Goal: Task Accomplishment & Management: Use online tool/utility

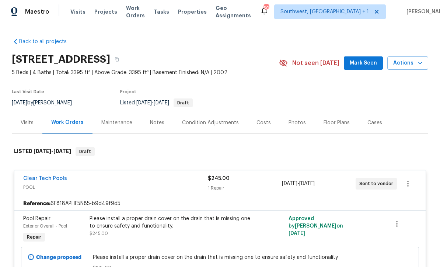
click at [103, 6] on div "Visits Projects Work Orders Tasks Properties Geo Assignments" at bounding box center [164, 11] width 189 height 15
click at [112, 8] on span "Projects" at bounding box center [105, 11] width 23 height 7
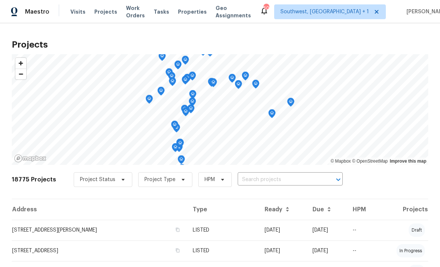
click at [268, 185] on input "text" at bounding box center [279, 179] width 84 height 11
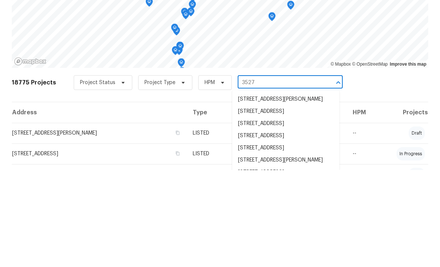
type input "3527 6"
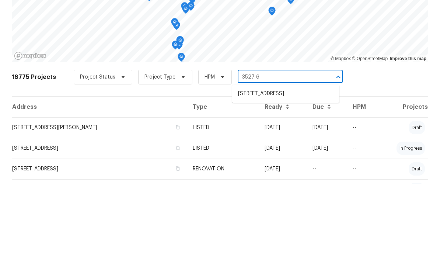
scroll to position [43, 0]
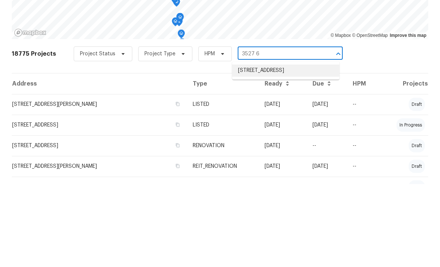
click at [283, 147] on li "[STREET_ADDRESS]" at bounding box center [285, 153] width 107 height 12
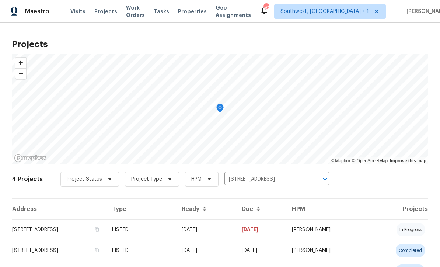
scroll to position [0, 0]
click at [176, 234] on td "LISTED" at bounding box center [141, 229] width 70 height 21
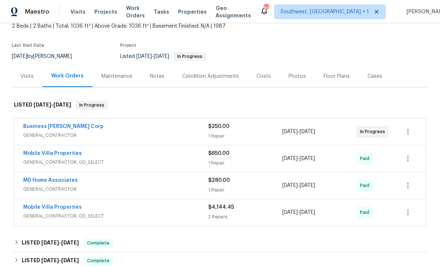
scroll to position [51, 0]
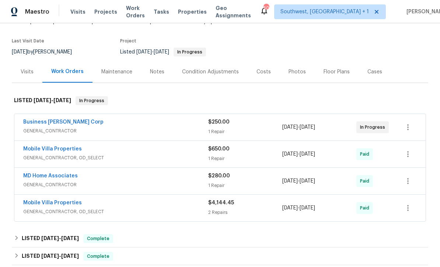
click at [297, 75] on div "Photos" at bounding box center [296, 71] width 17 height 7
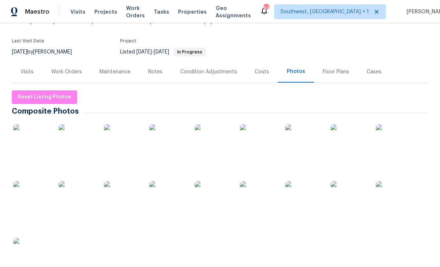
click at [38, 145] on img at bounding box center [31, 142] width 37 height 37
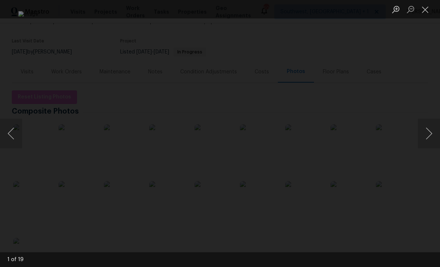
click at [427, 142] on button "Next image" at bounding box center [428, 133] width 22 height 29
click at [428, 143] on button "Next image" at bounding box center [428, 133] width 22 height 29
click at [431, 140] on button "Next image" at bounding box center [428, 133] width 22 height 29
click at [429, 140] on button "Next image" at bounding box center [428, 133] width 22 height 29
click at [428, 142] on button "Next image" at bounding box center [428, 133] width 22 height 29
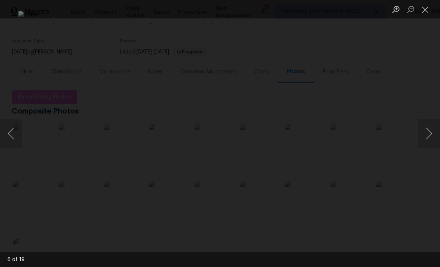
click at [425, 143] on button "Next image" at bounding box center [428, 133] width 22 height 29
click at [428, 142] on button "Next image" at bounding box center [428, 133] width 22 height 29
click at [430, 142] on button "Next image" at bounding box center [428, 133] width 22 height 29
click at [17, 129] on button "Previous image" at bounding box center [11, 133] width 22 height 29
click at [427, 138] on button "Next image" at bounding box center [428, 133] width 22 height 29
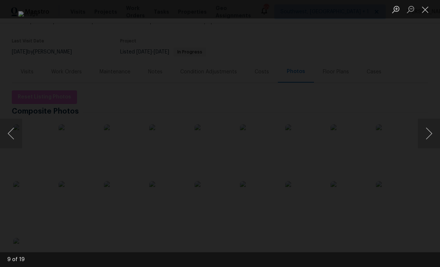
click at [429, 140] on button "Next image" at bounding box center [428, 133] width 22 height 29
click at [430, 140] on button "Next image" at bounding box center [428, 133] width 22 height 29
click at [432, 139] on button "Next image" at bounding box center [428, 133] width 22 height 29
click at [427, 141] on button "Next image" at bounding box center [428, 133] width 22 height 29
click at [425, 144] on button "Next image" at bounding box center [428, 133] width 22 height 29
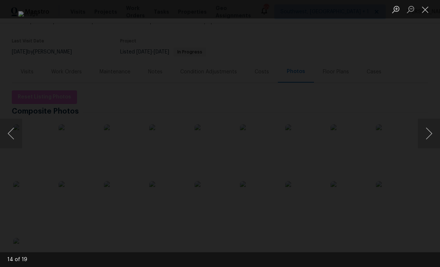
click at [426, 144] on button "Next image" at bounding box center [428, 133] width 22 height 29
click at [426, 138] on button "Next image" at bounding box center [428, 133] width 22 height 29
click at [429, 142] on button "Next image" at bounding box center [428, 133] width 22 height 29
click at [427, 140] on button "Next image" at bounding box center [428, 133] width 22 height 29
click at [428, 139] on button "Next image" at bounding box center [428, 133] width 22 height 29
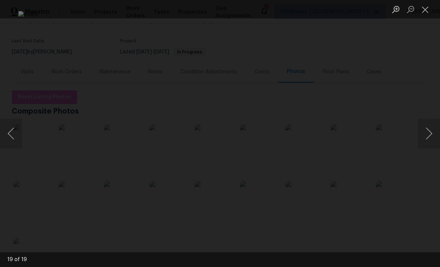
click at [430, 140] on button "Next image" at bounding box center [428, 133] width 22 height 29
click at [428, 139] on button "Next image" at bounding box center [428, 133] width 22 height 29
click at [428, 138] on button "Next image" at bounding box center [428, 133] width 22 height 29
click at [430, 138] on button "Next image" at bounding box center [428, 133] width 22 height 29
click at [429, 138] on button "Next image" at bounding box center [428, 133] width 22 height 29
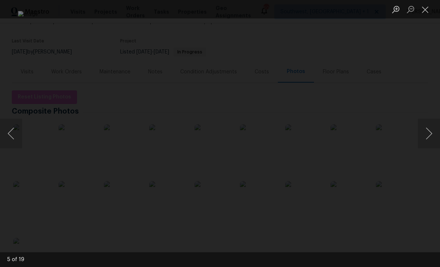
click at [429, 139] on button "Next image" at bounding box center [428, 133] width 22 height 29
click at [426, 11] on button "Close lightbox" at bounding box center [424, 9] width 15 height 13
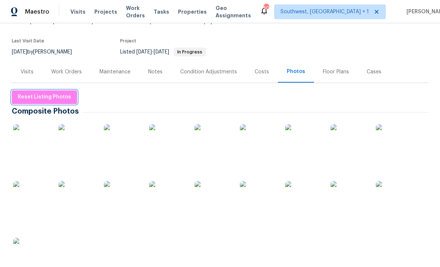
click at [33, 101] on span "Reset Listing Photos" at bounding box center [44, 96] width 53 height 9
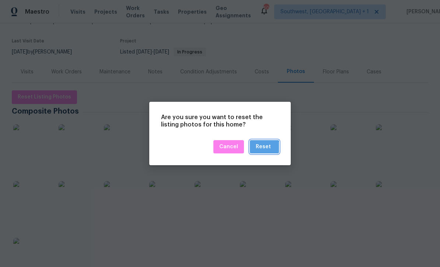
click at [261, 149] on div "Reset" at bounding box center [262, 146] width 15 height 9
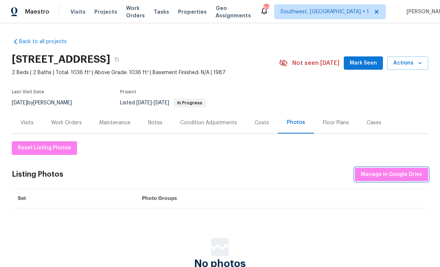
click at [390, 179] on button "Manage in Google Drive" at bounding box center [390, 174] width 73 height 14
